Goal: Information Seeking & Learning: Learn about a topic

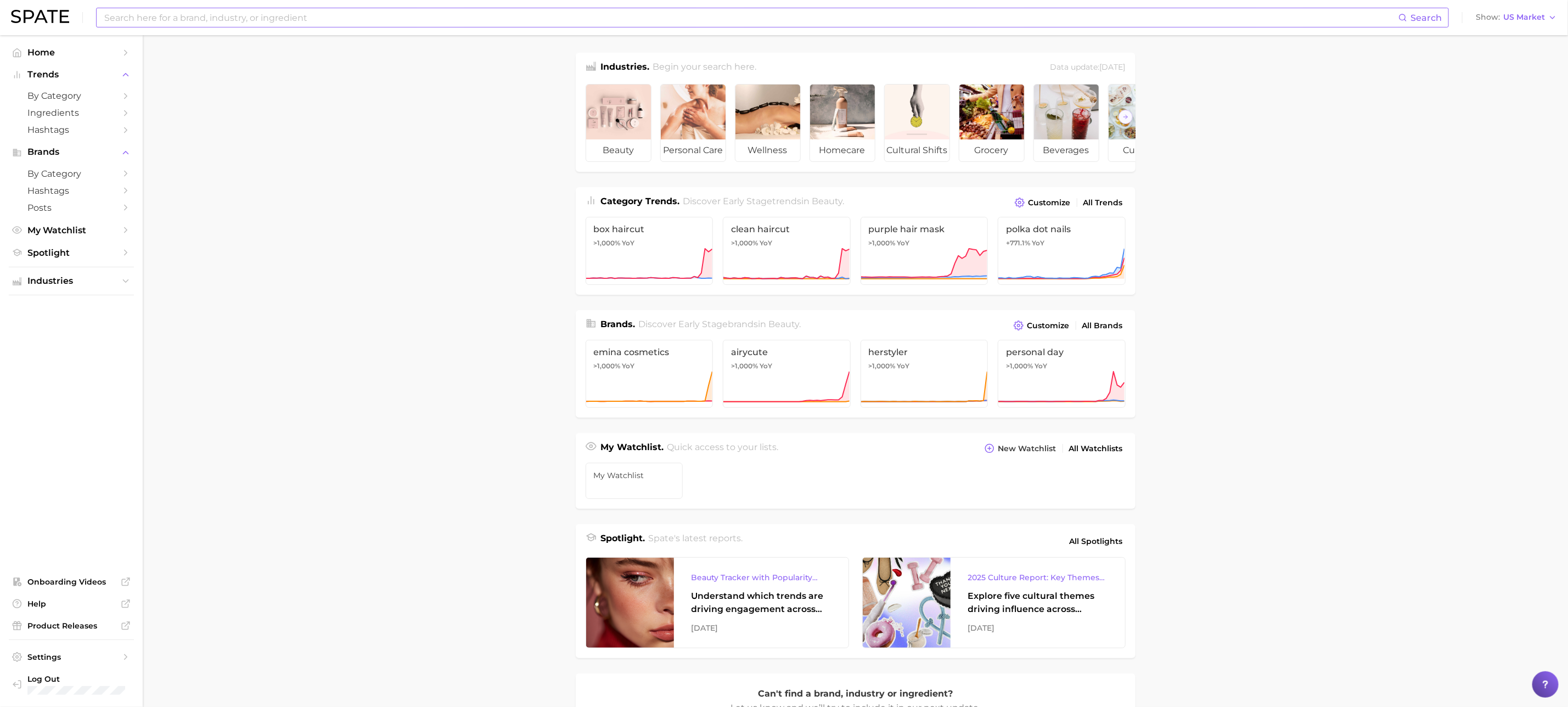
click at [282, 18] on input at bounding box center [751, 17] width 1295 height 19
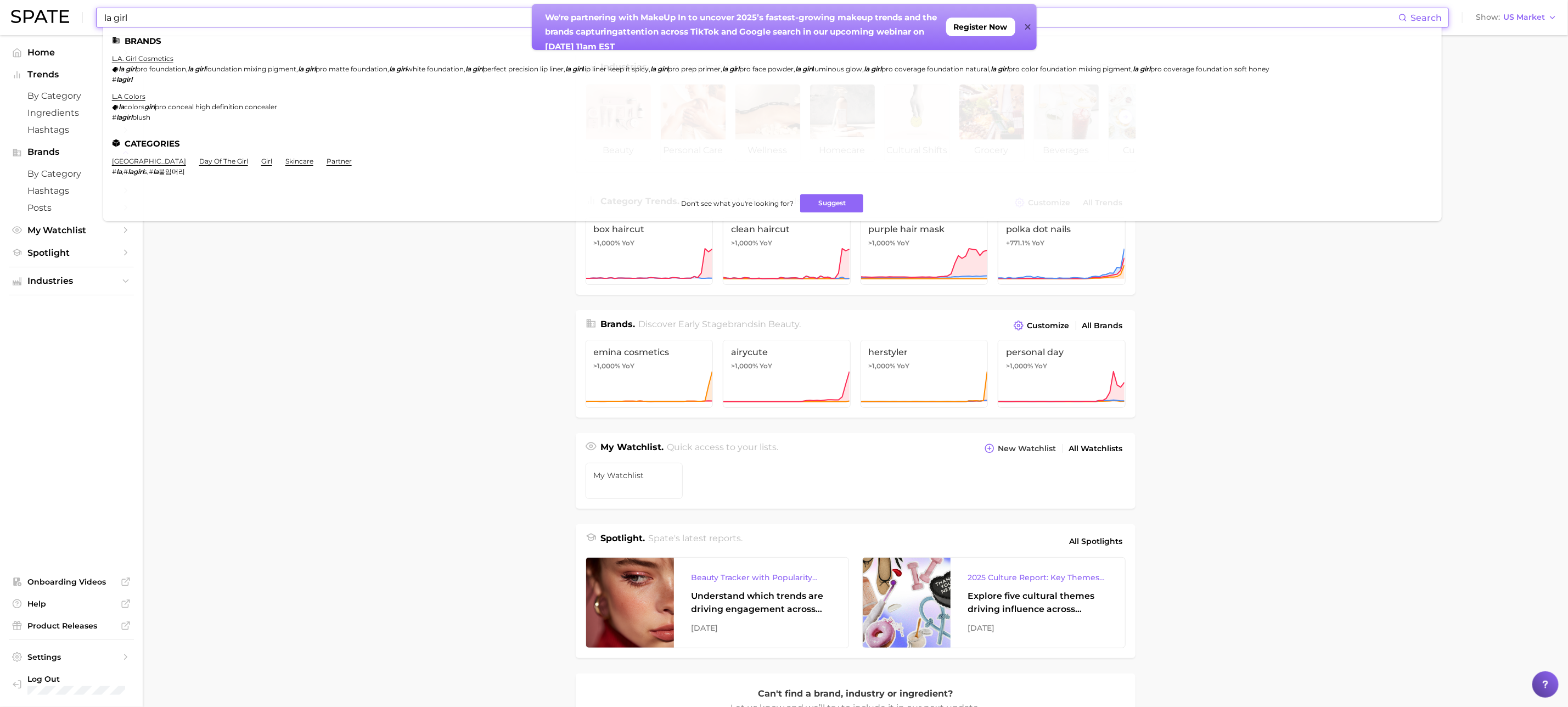
type input "la girl"
click at [139, 55] on link "l.a. girl cosmetics" at bounding box center [142, 58] width 62 height 8
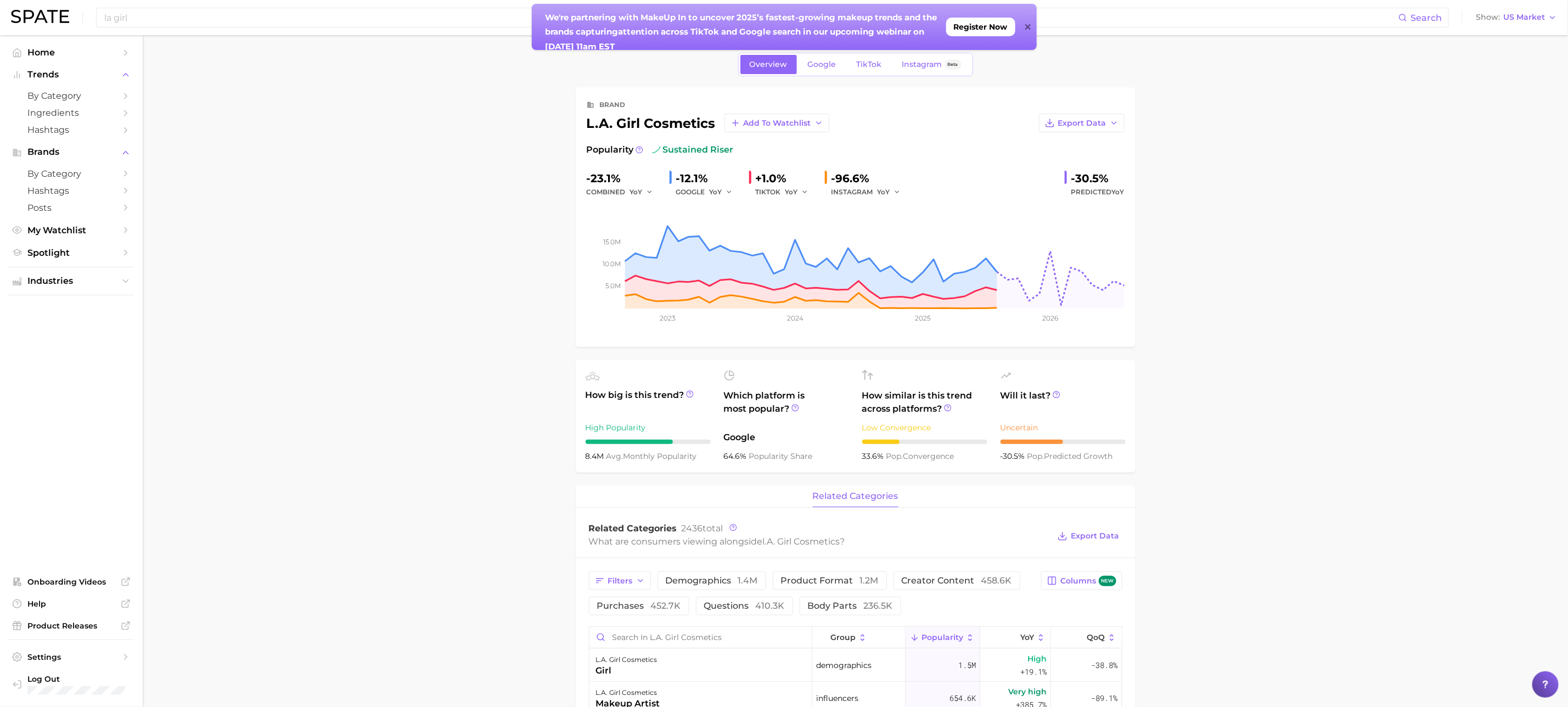
click at [126, 384] on ul "Home Trends by Category Ingredients Hashtags Brands by Category Hashtags Posts …" at bounding box center [71, 371] width 125 height 655
click at [711, 584] on span "demographics 1.4m" at bounding box center [712, 581] width 92 height 9
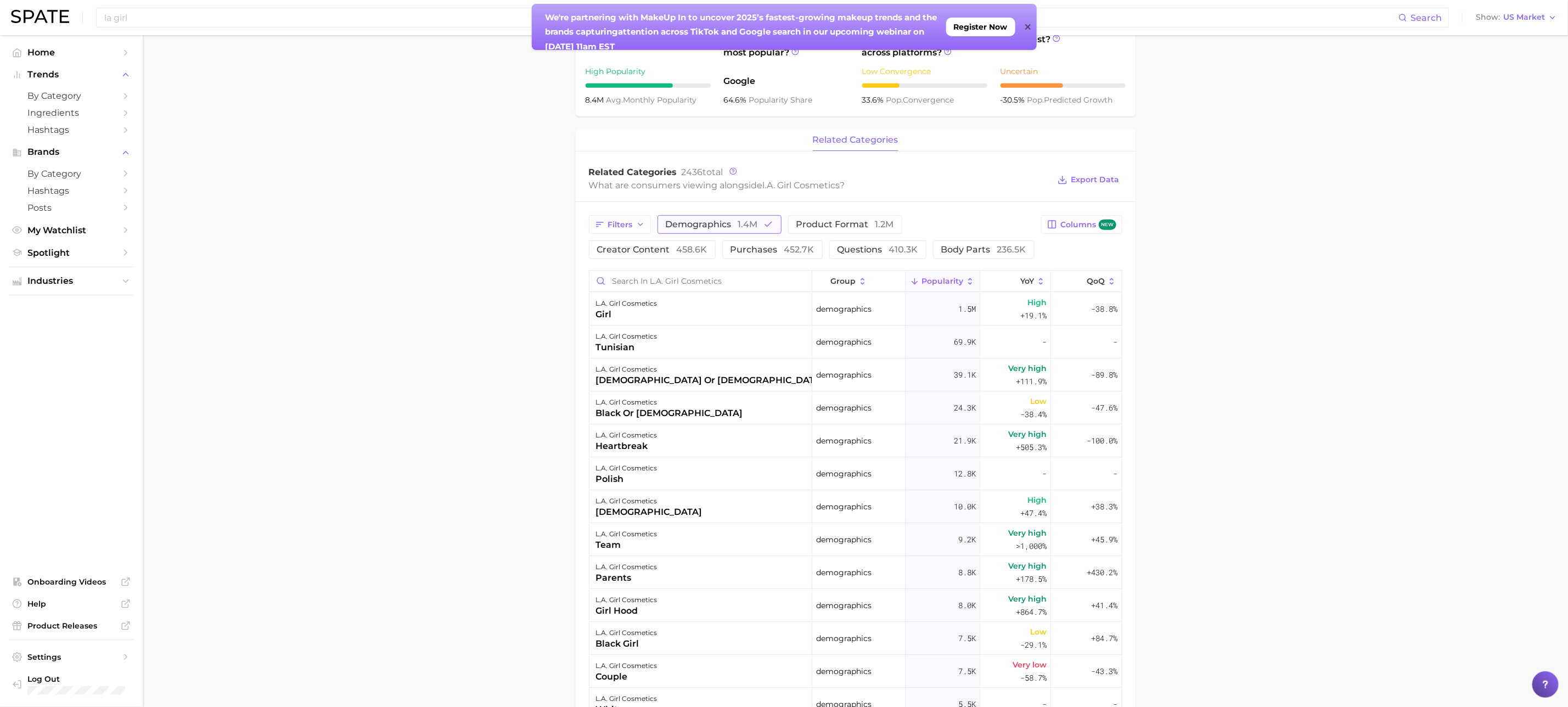
click at [749, 223] on span "1.4m" at bounding box center [747, 224] width 20 height 10
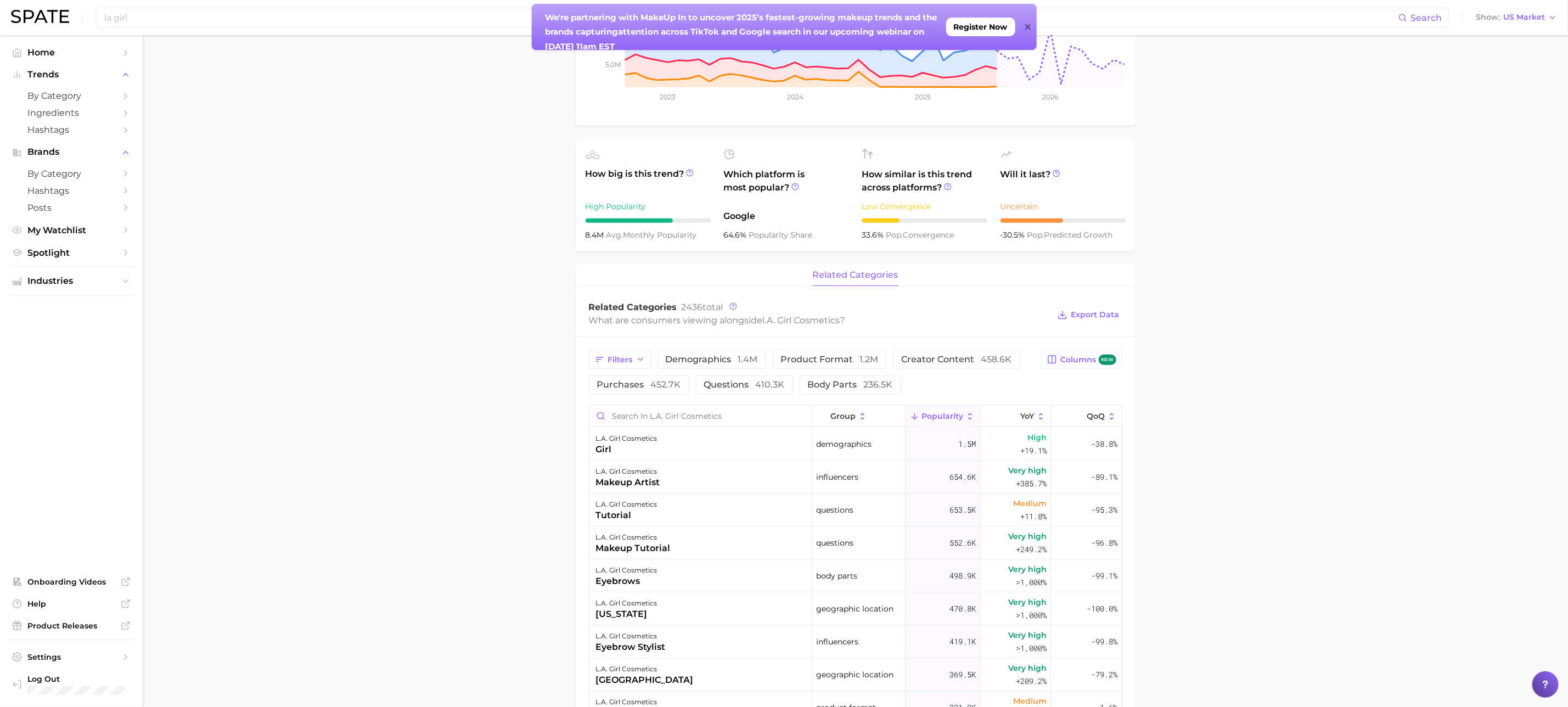
scroll to position [0, 0]
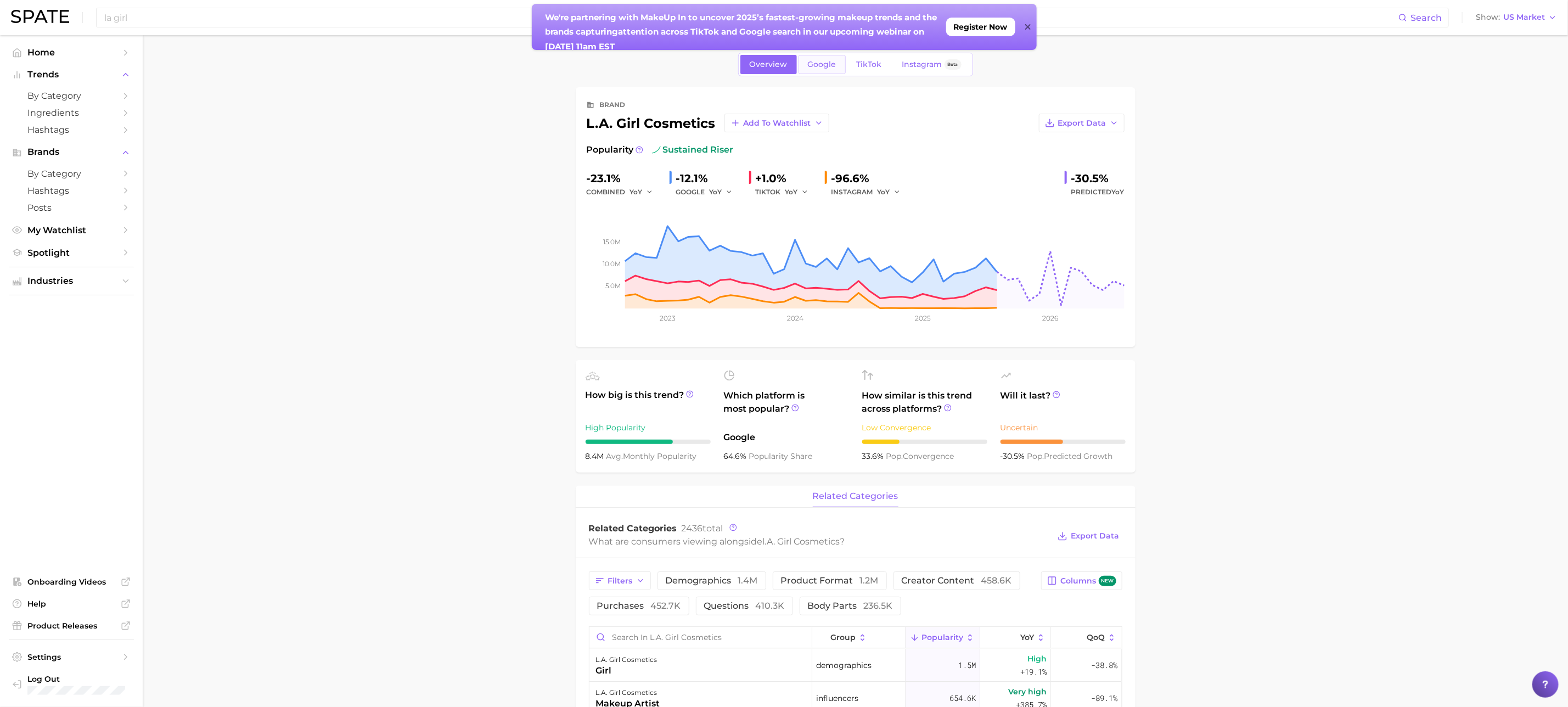
click at [832, 61] on span "Google" at bounding box center [821, 64] width 28 height 9
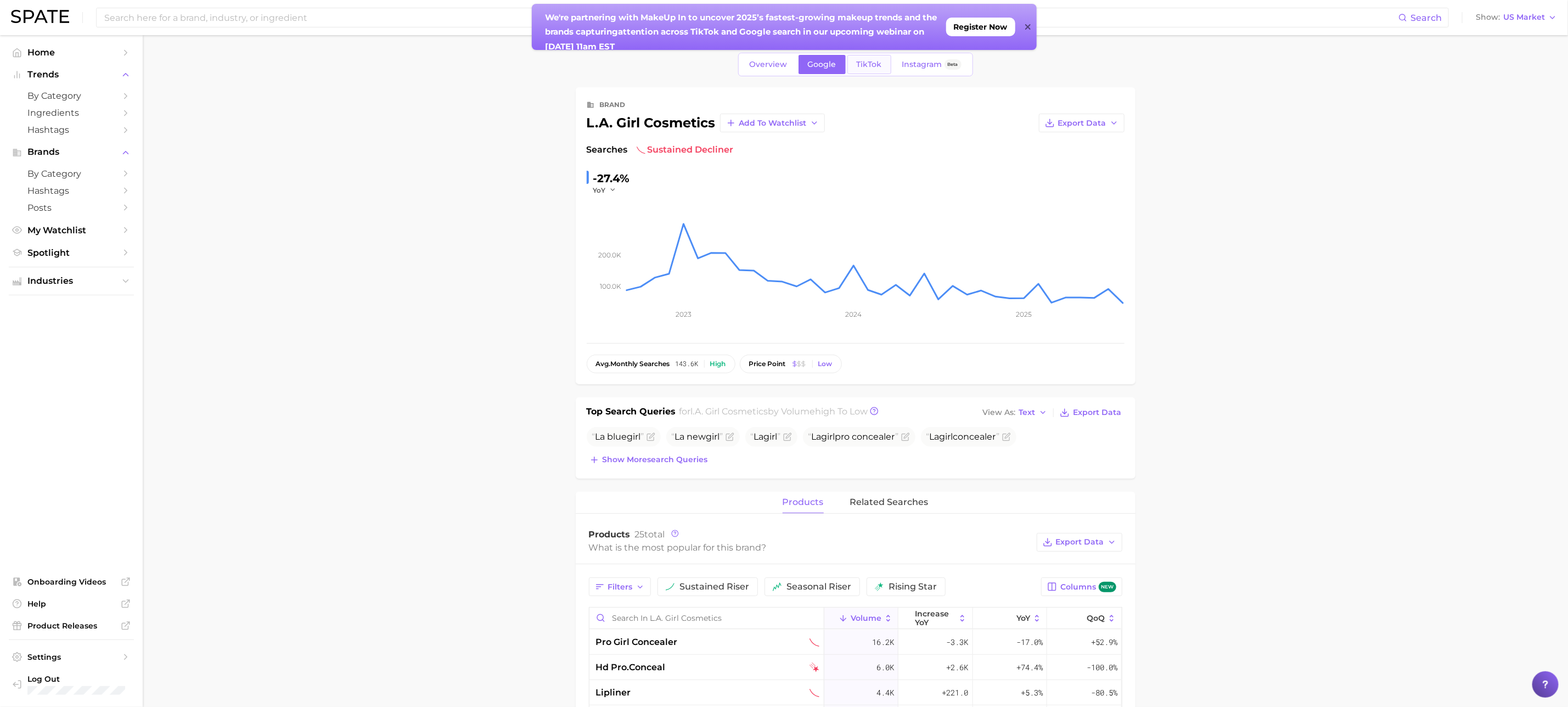
click at [859, 63] on span "TikTok" at bounding box center [869, 64] width 25 height 9
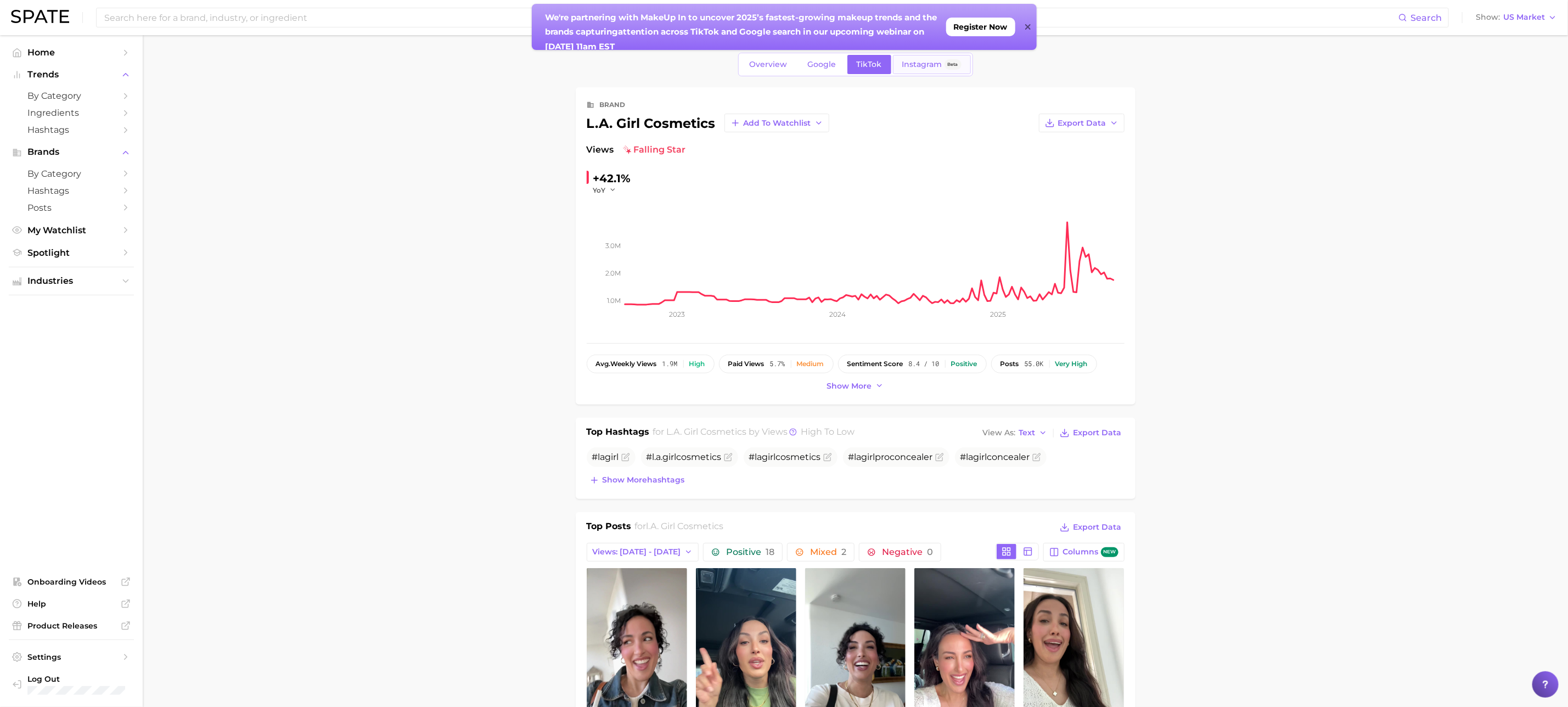
click at [922, 68] on span "Instagram" at bounding box center [922, 64] width 40 height 9
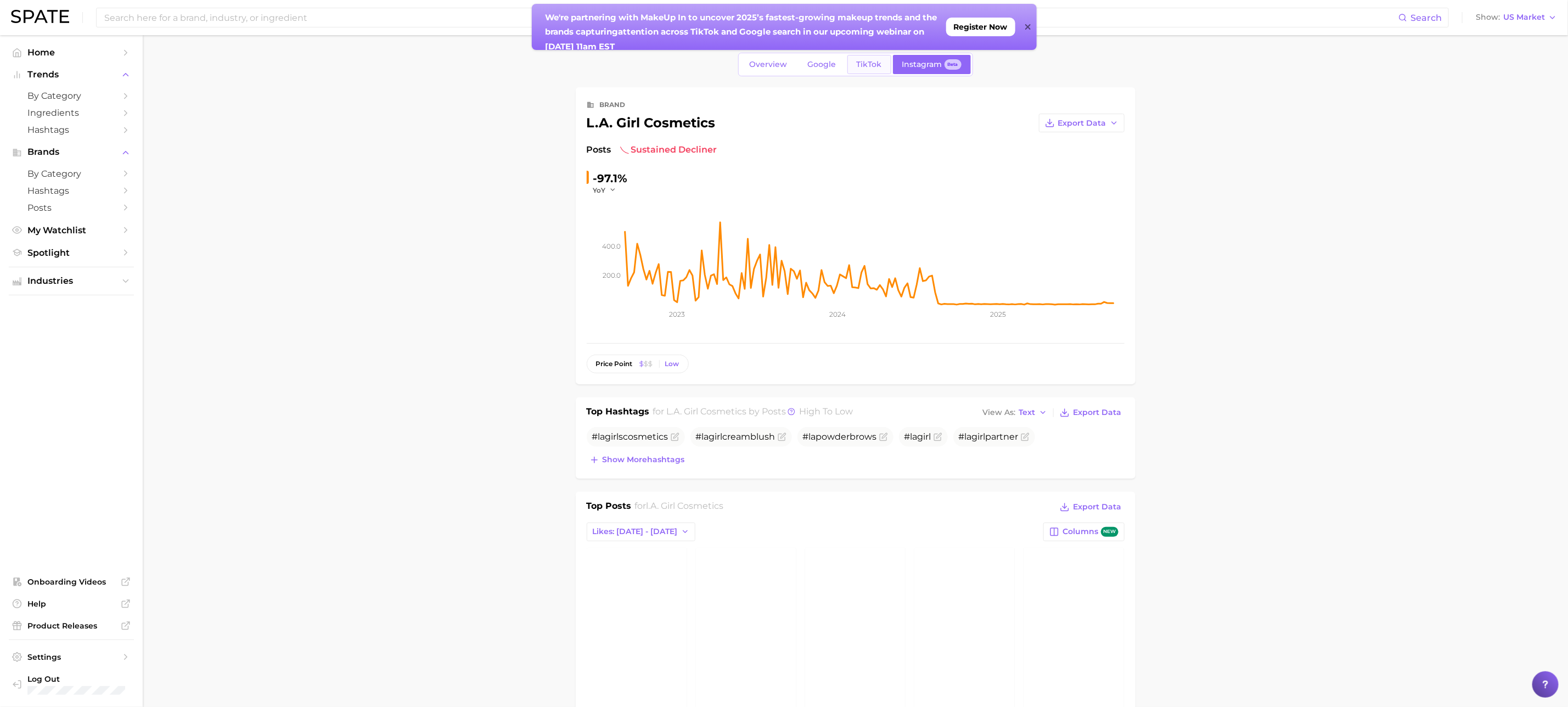
click at [879, 66] on span "TikTok" at bounding box center [869, 64] width 25 height 9
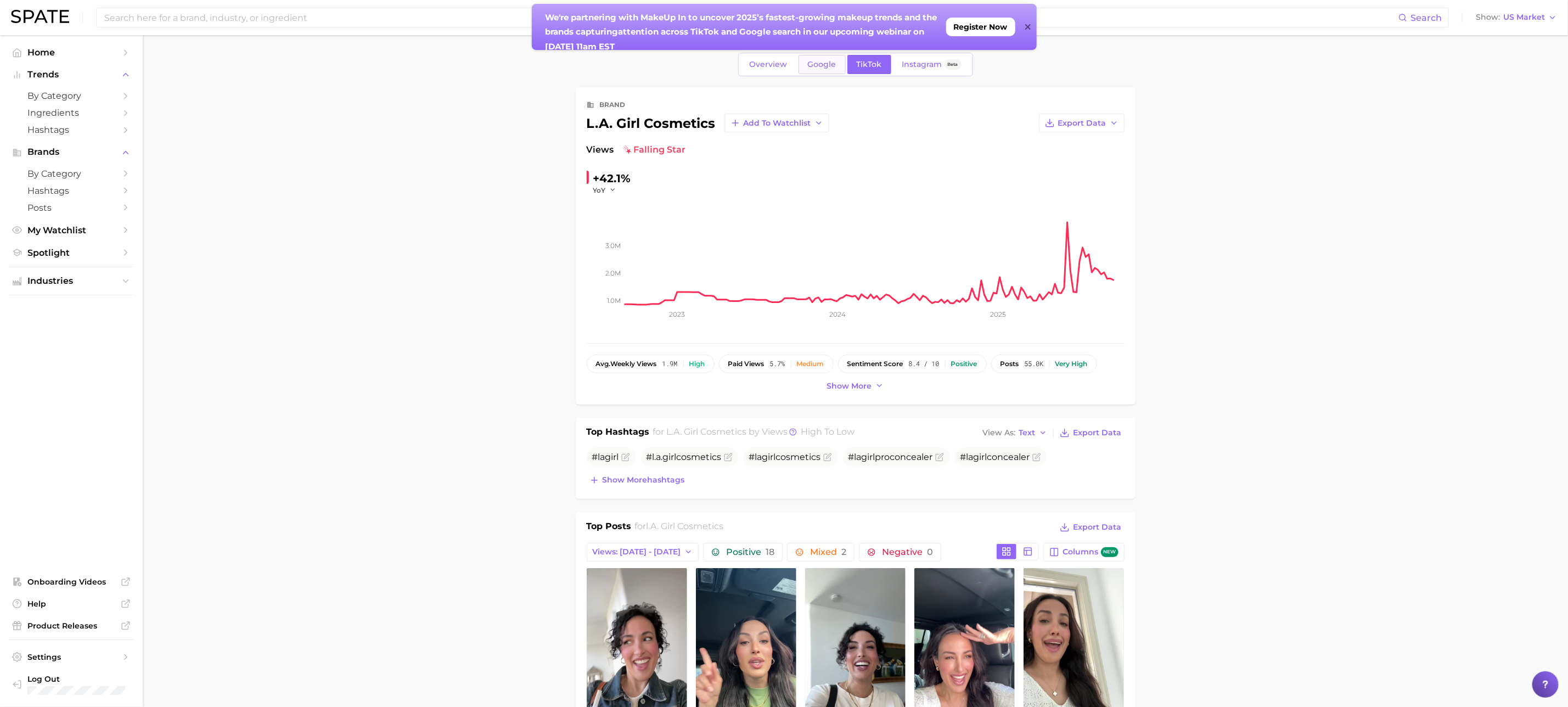
click at [829, 60] on link "Google" at bounding box center [821, 64] width 47 height 19
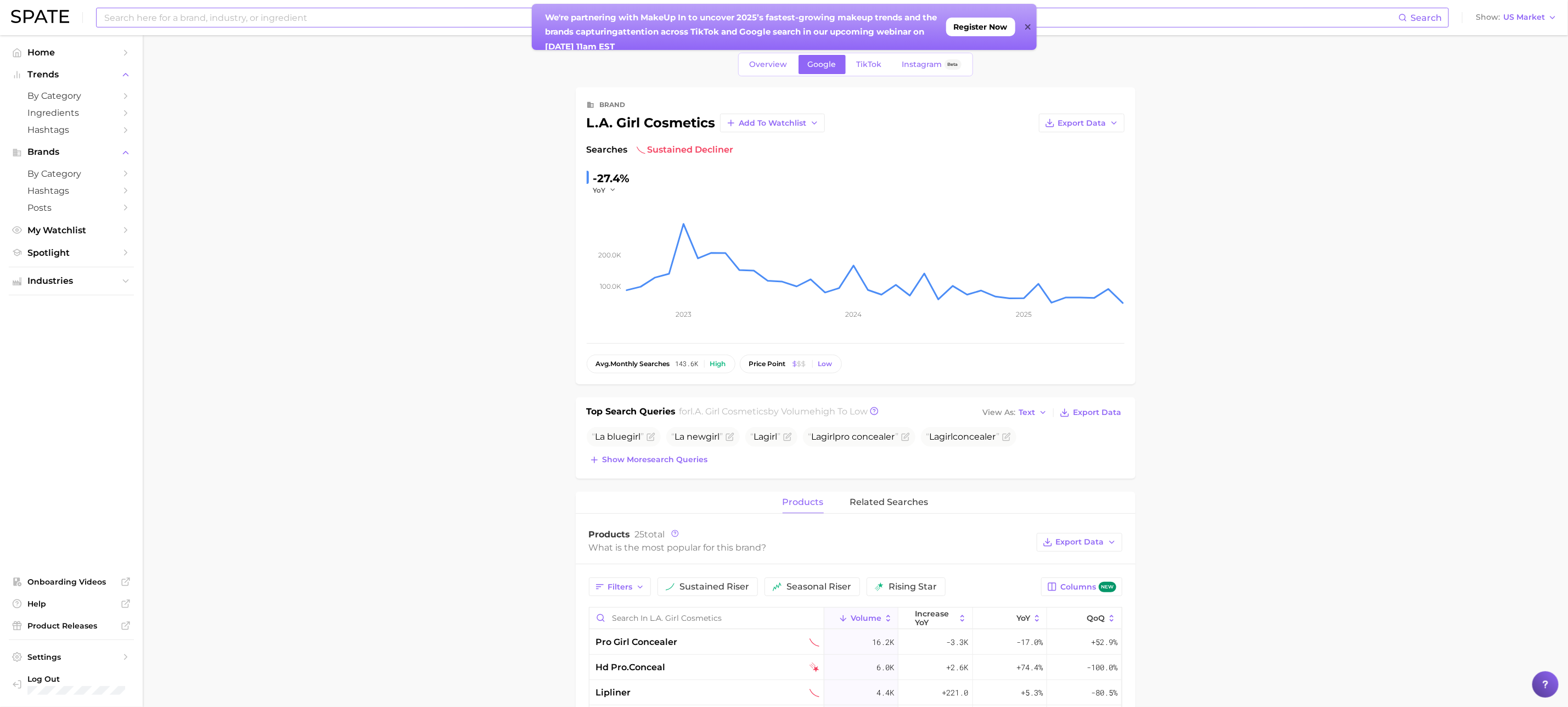
click at [247, 17] on input at bounding box center [751, 17] width 1295 height 19
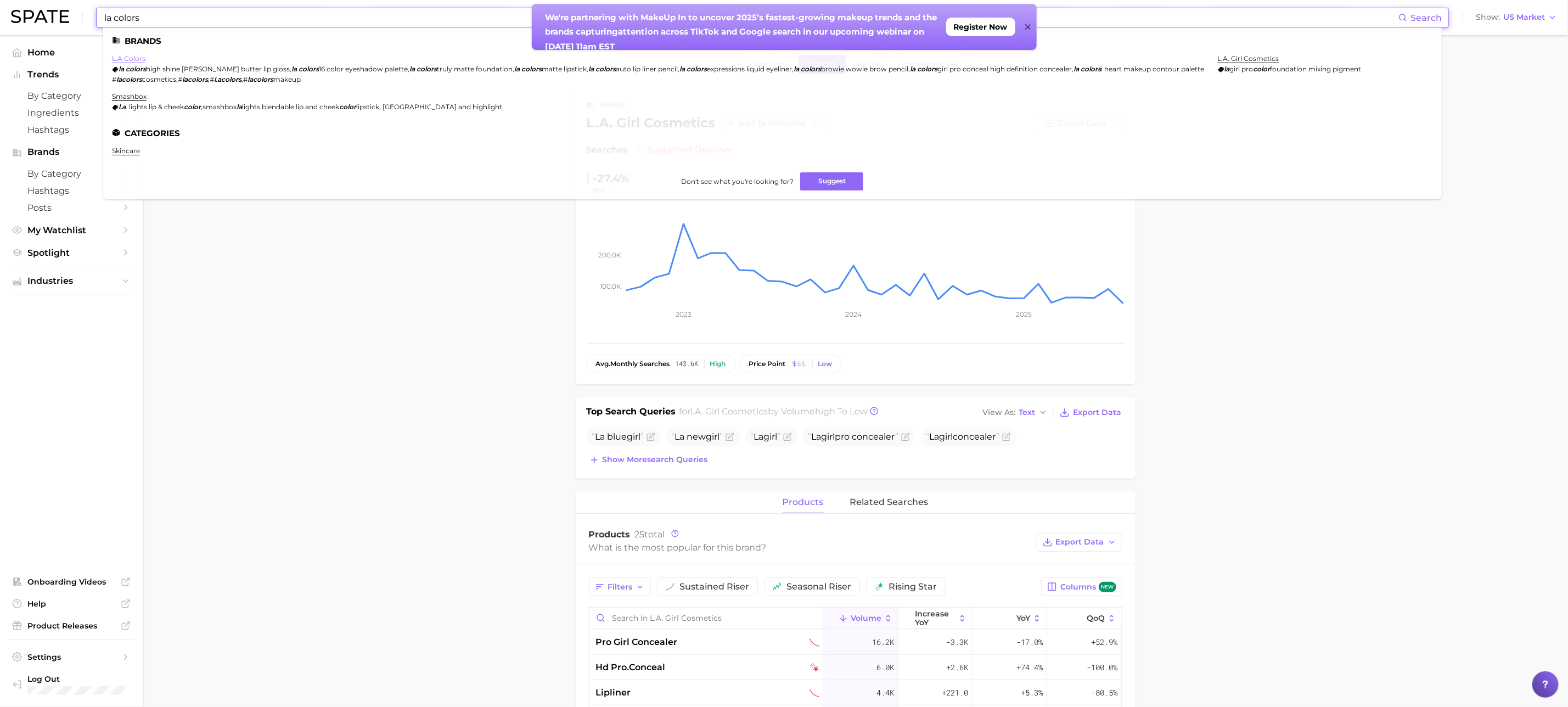
type input "la colors"
click at [116, 57] on link "l.a colors" at bounding box center [129, 58] width 33 height 8
